Goal: Information Seeking & Learning: Understand process/instructions

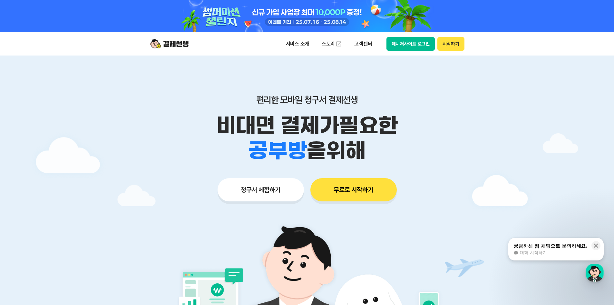
click at [416, 47] on button "매니저사이트 로그인" at bounding box center [410, 44] width 49 height 14
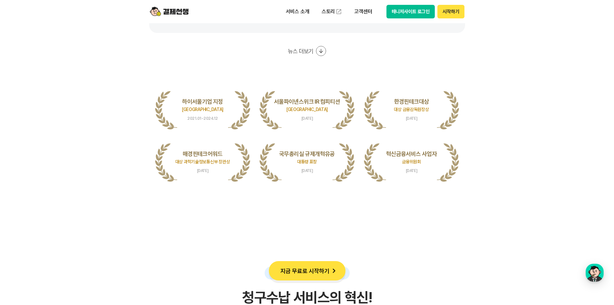
scroll to position [1289, 0]
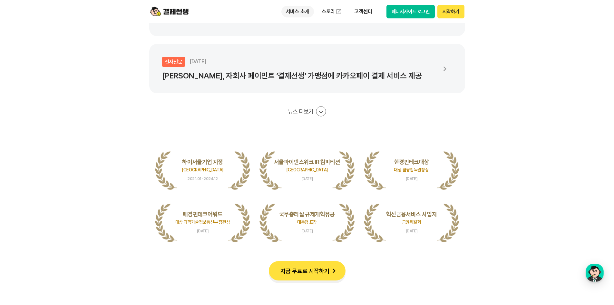
click at [309, 15] on p "서비스 소개" at bounding box center [297, 12] width 33 height 12
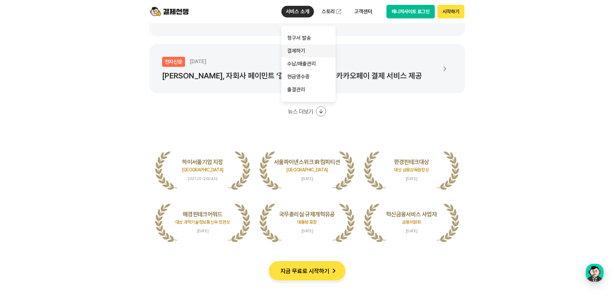
click at [302, 45] on link "결제하기" at bounding box center [308, 50] width 54 height 13
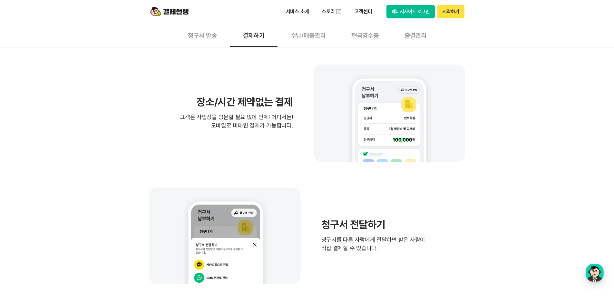
scroll to position [129, 0]
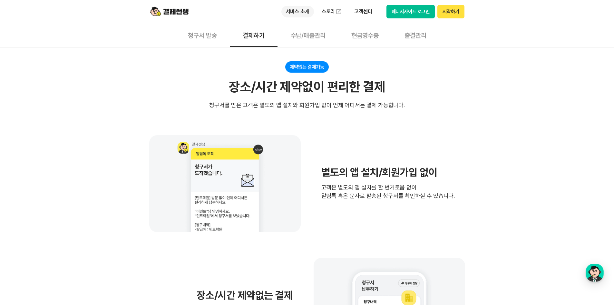
click at [292, 7] on p "서비스 소개" at bounding box center [297, 12] width 33 height 12
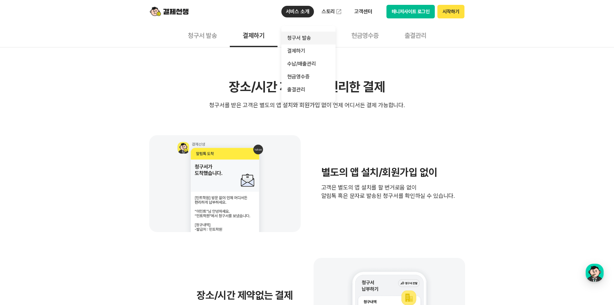
click at [295, 39] on link "청구서 발송" at bounding box center [308, 38] width 54 height 13
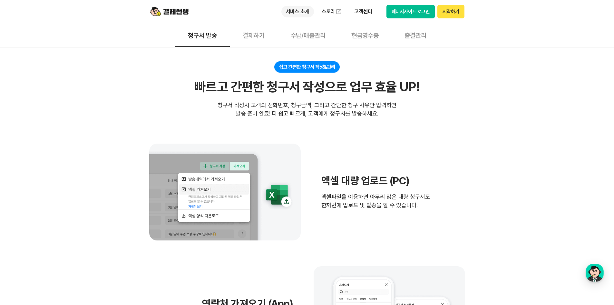
click at [296, 14] on p "서비스 소개" at bounding box center [297, 12] width 33 height 12
click at [390, 63] on div "쉽고 간편한 청구서 작성&관리 빠르고 간편한 청구서 작성으로 업무 효율 UP! 빠르고 간편한 청구서 작성으로 업무 효율 UP! 청구서 작성시 …" at bounding box center [307, 89] width 316 height 56
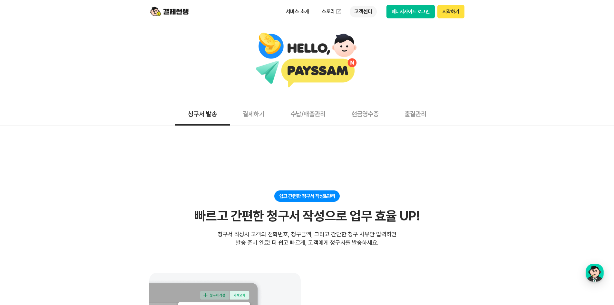
click at [362, 10] on p "고객센터" at bounding box center [363, 12] width 27 height 12
click at [365, 33] on link "자주 묻는 질문" at bounding box center [377, 38] width 54 height 13
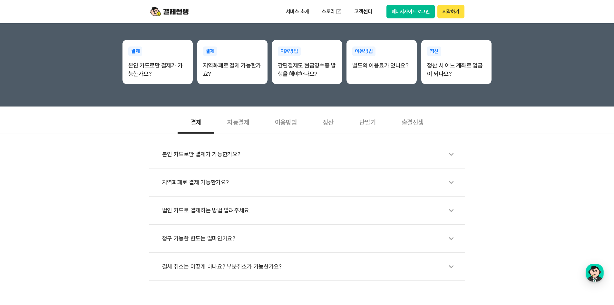
scroll to position [129, 0]
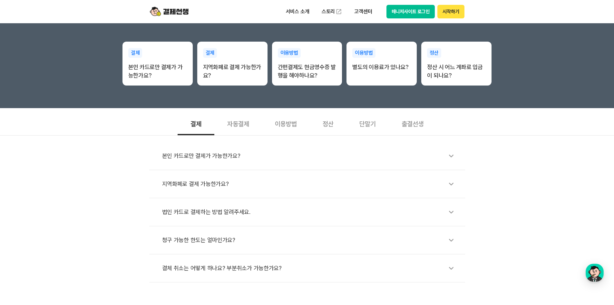
click at [235, 127] on div "자동결제" at bounding box center [238, 123] width 48 height 24
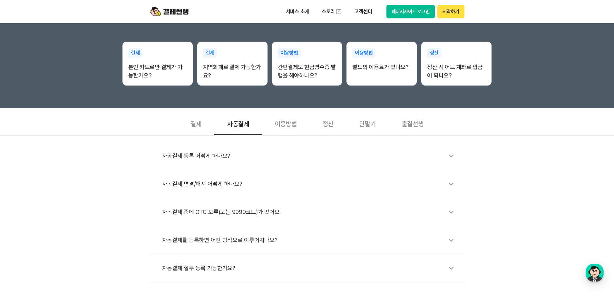
click at [277, 127] on div "이용방법" at bounding box center [286, 123] width 48 height 24
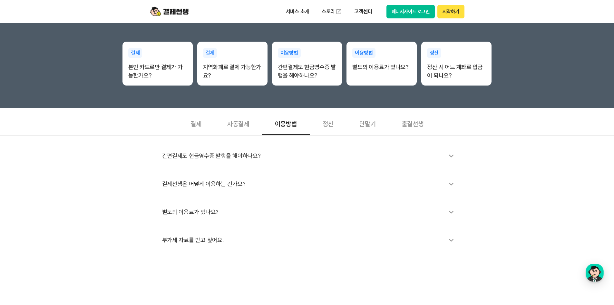
click at [322, 126] on div "정산" at bounding box center [328, 123] width 37 height 24
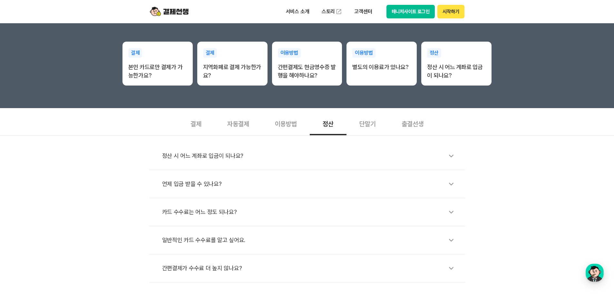
click at [366, 123] on div "단말기" at bounding box center [367, 123] width 42 height 24
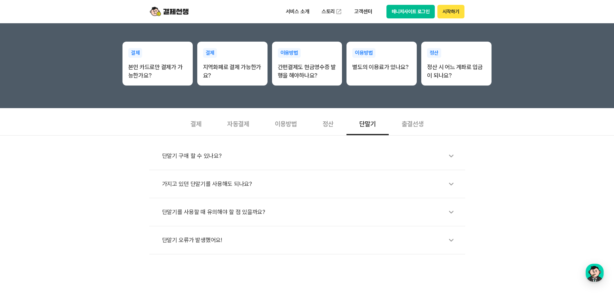
click at [244, 121] on div "자동결제" at bounding box center [238, 123] width 48 height 24
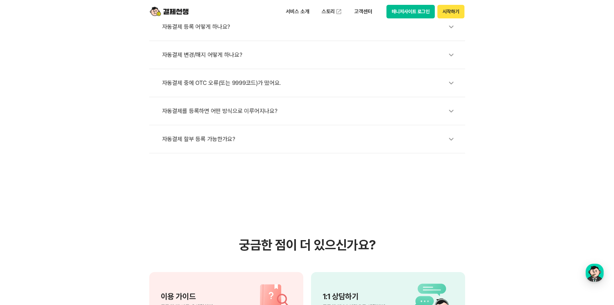
scroll to position [451, 0]
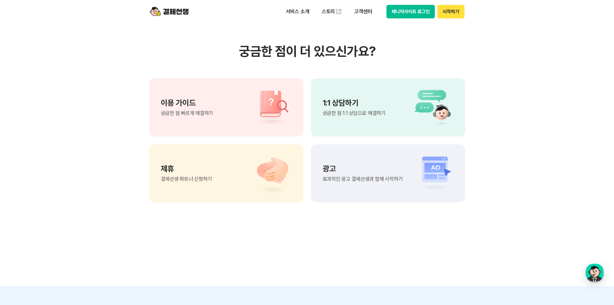
click at [348, 125] on div "1:1 상담하기 궁금한 점 1:1 상담으로 해결하기" at bounding box center [388, 107] width 154 height 58
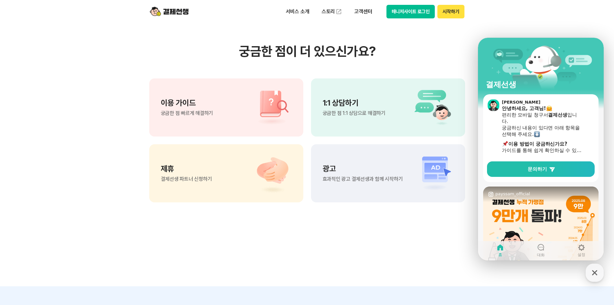
scroll to position [0, 0]
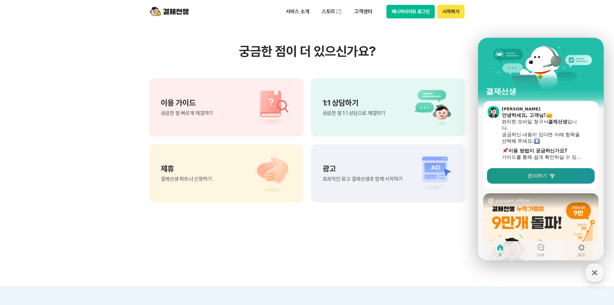
click at [533, 177] on span "문의하기" at bounding box center [537, 175] width 19 height 6
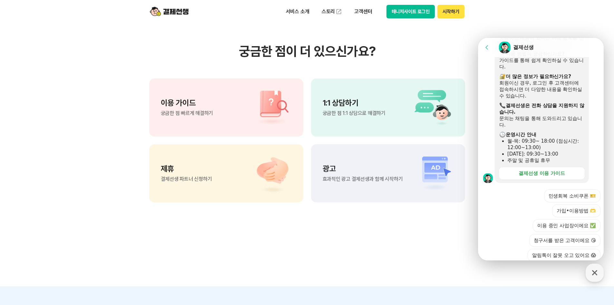
scroll to position [195, 0]
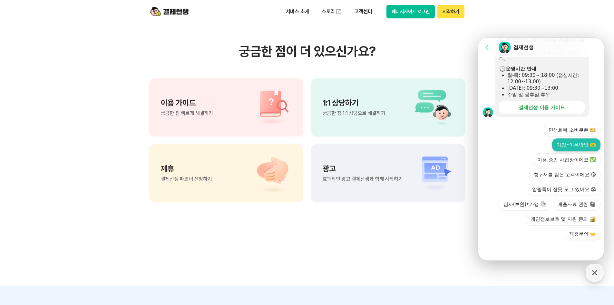
click at [558, 142] on button "가입•이용방법 🫶" at bounding box center [576, 144] width 48 height 13
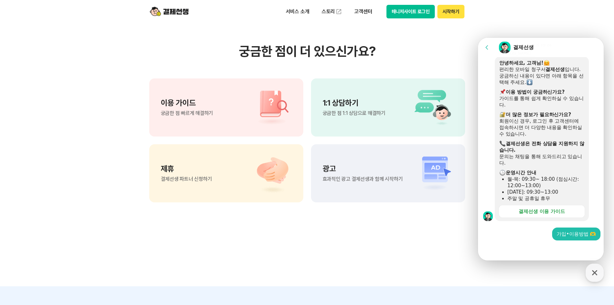
click at [558, 240] on div at bounding box center [542, 248] width 128 height 17
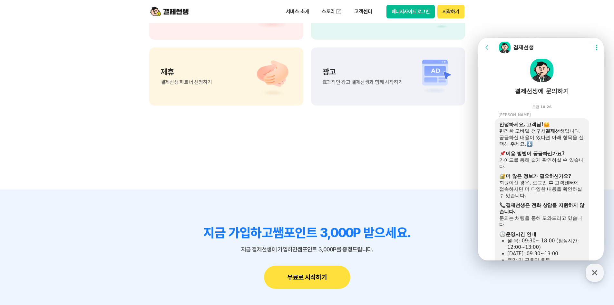
scroll to position [26, 0]
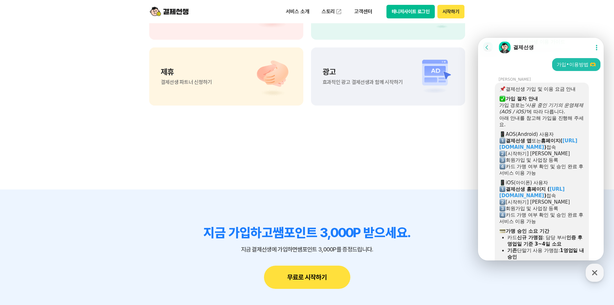
drag, startPoint x: 547, startPoint y: 189, endPoint x: 574, endPoint y: 196, distance: 27.8
click at [574, 196] on section "Message List [DATE] 광복절은 고객센터 휴무입니다. [결제선생 운영시간] 월-목: 09:30~18:00 (점심 12:00~13:…" at bounding box center [542, 142] width 128 height 690
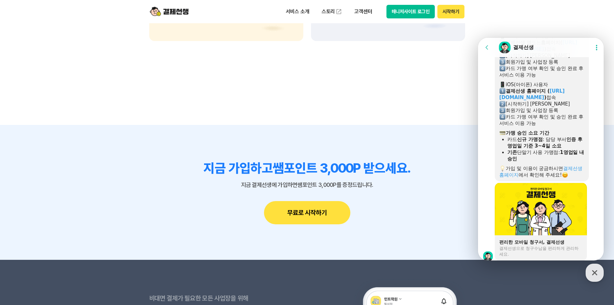
scroll to position [326, 0]
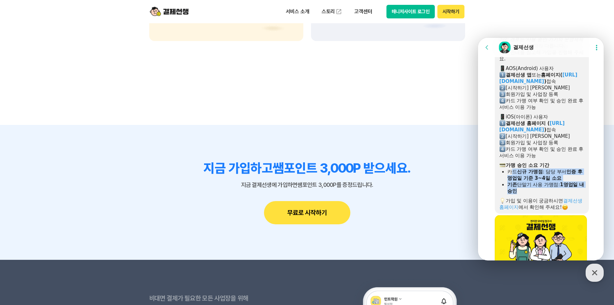
drag, startPoint x: 536, startPoint y: 188, endPoint x: 512, endPoint y: 169, distance: 31.4
click at [512, 169] on div "결제선생 가입 및 이용 요금 안내 ​ 가입 절차 안내 가입 경로는 '사용 중인 기기의 운영체제(AOS / iOS)' 에 따라 다릅니다. 아래 …" at bounding box center [541, 115] width 85 height 190
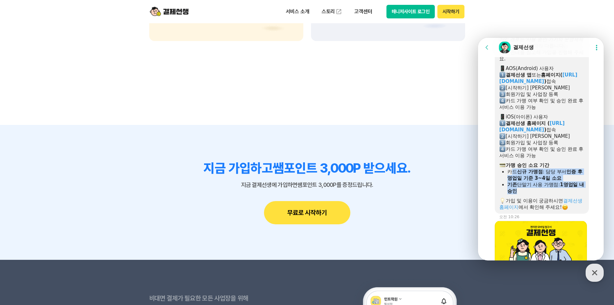
click at [539, 195] on div at bounding box center [541, 195] width 85 height 3
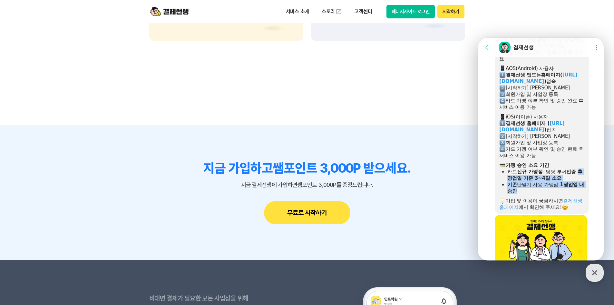
drag, startPoint x: 534, startPoint y: 192, endPoint x: 508, endPoint y: 175, distance: 31.8
click at [508, 175] on ul "카드 신규 가맹점 : 담당 부서 인증 후 영업일 기준 3~4일 소요 기존 단말기 사용 가맹점: 1영업일 내 승인" at bounding box center [541, 181] width 85 height 26
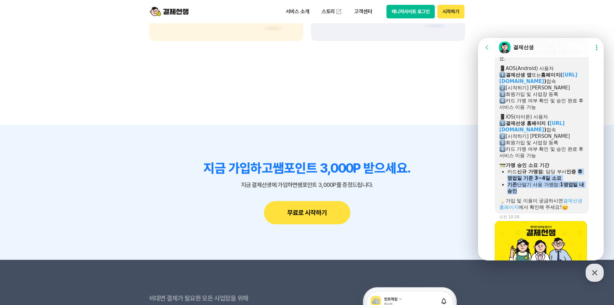
click at [531, 192] on div "기존 단말기 사용 가맹점: 1영업일 내 승인" at bounding box center [545, 187] width 77 height 13
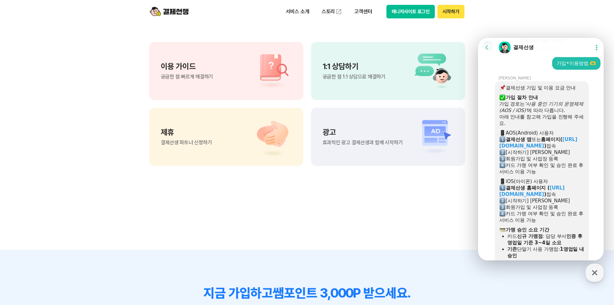
scroll to position [483, 0]
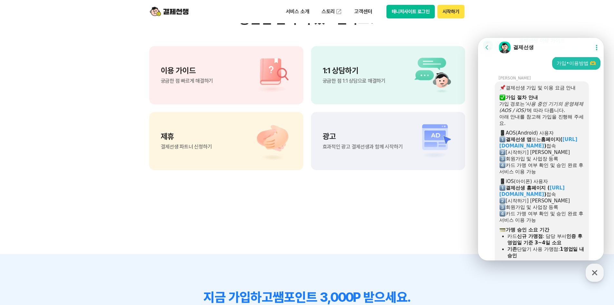
click at [441, 13] on button "시작하기" at bounding box center [450, 12] width 27 height 14
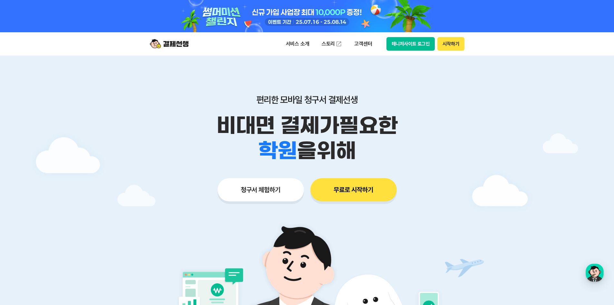
click at [418, 47] on button "매니저사이트 로그인" at bounding box center [410, 44] width 49 height 14
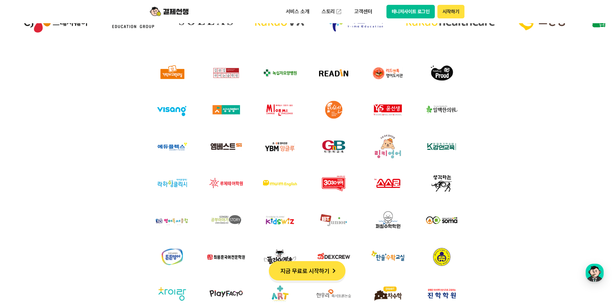
scroll to position [2353, 0]
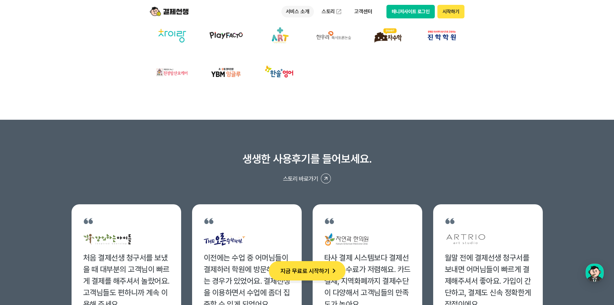
click at [301, 10] on p "서비스 소개" at bounding box center [297, 12] width 33 height 12
click at [368, 10] on p "고객센터" at bounding box center [363, 12] width 27 height 12
click at [363, 52] on link "이용 가이드" at bounding box center [377, 51] width 54 height 14
